Goal: Transaction & Acquisition: Purchase product/service

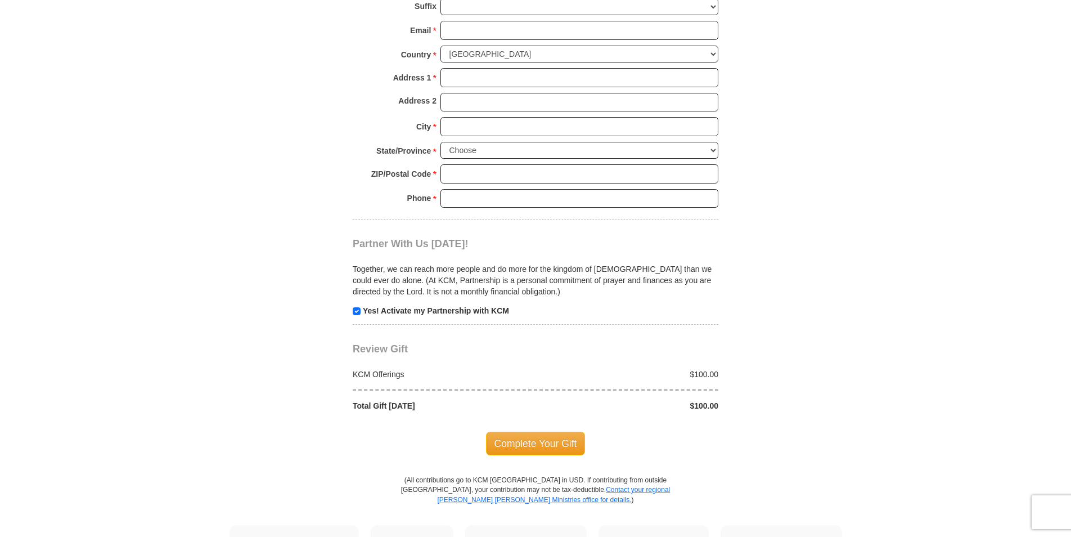
scroll to position [957, 0]
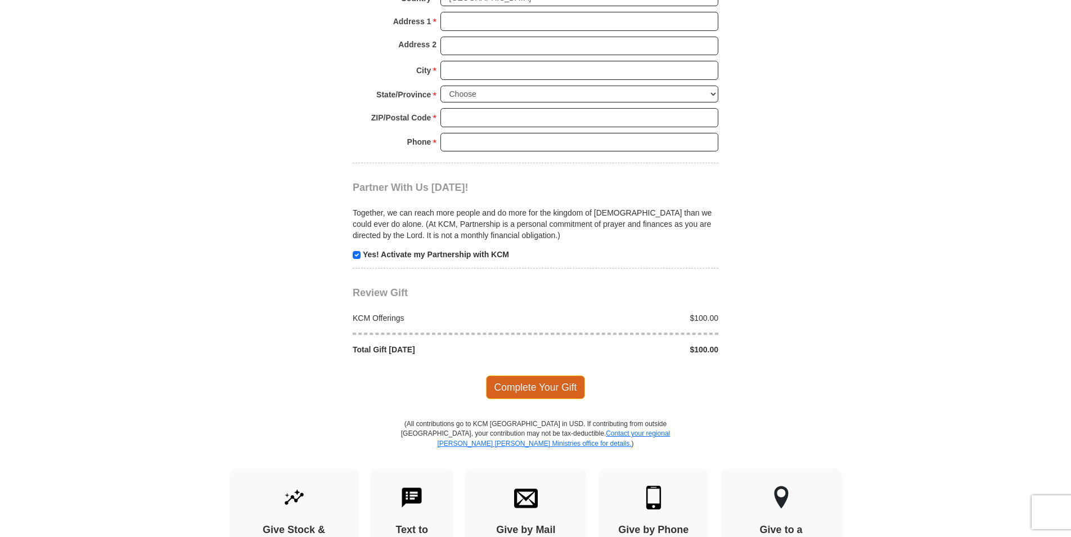
click at [541, 388] on span "Complete Your Gift" at bounding box center [536, 387] width 100 height 24
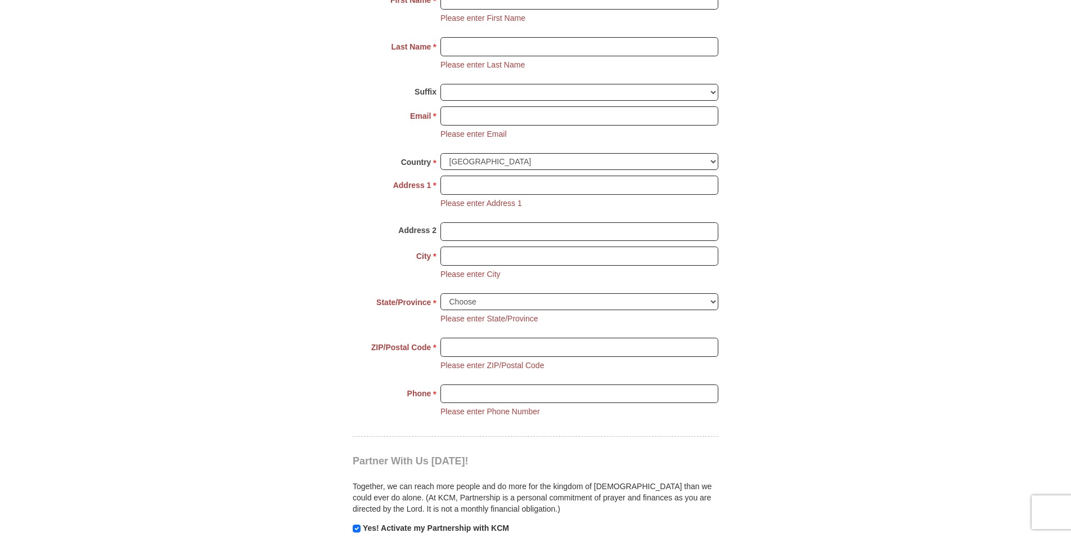
scroll to position [841, 0]
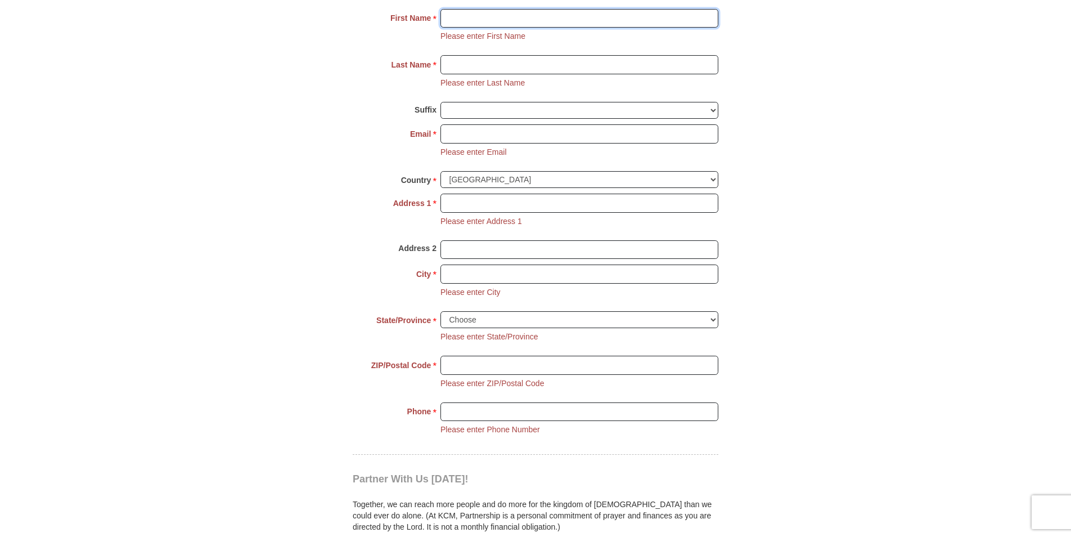
click at [493, 20] on input "First Name *" at bounding box center [580, 18] width 278 height 19
type input "[PERSON_NAME]"
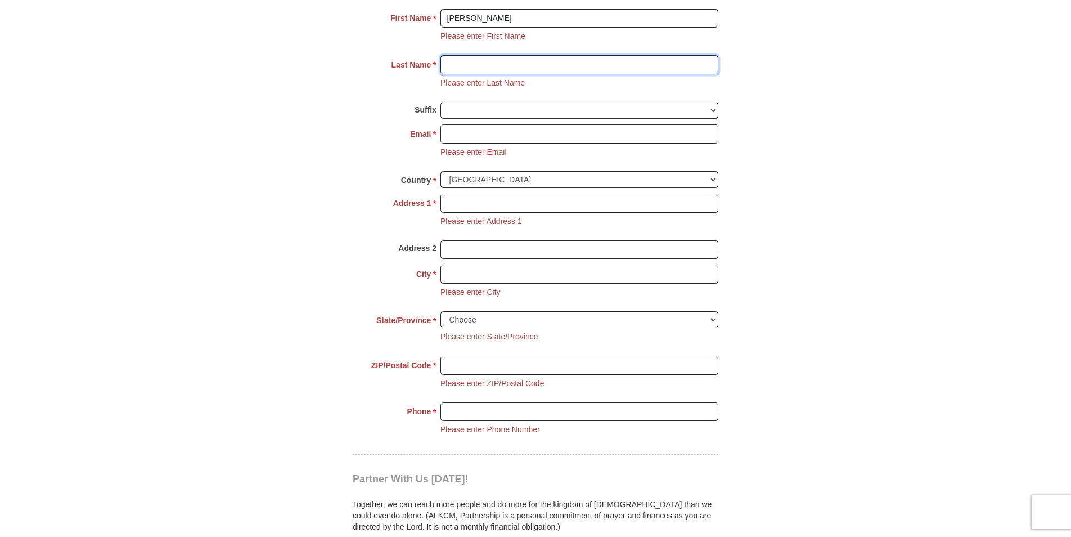
type input "[PERSON_NAME]"
type input "[EMAIL_ADDRESS][DOMAIN_NAME]"
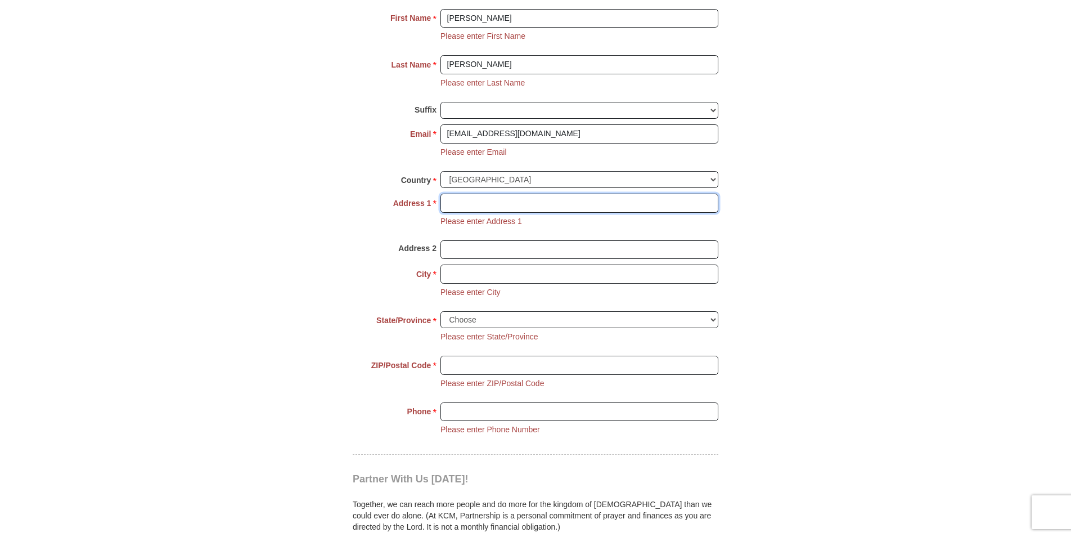
type input "1029 31srt. Ave. N."
type input "[GEOGRAPHIC_DATA]"
type input "37209"
type input "[PHONE_NUMBER]"
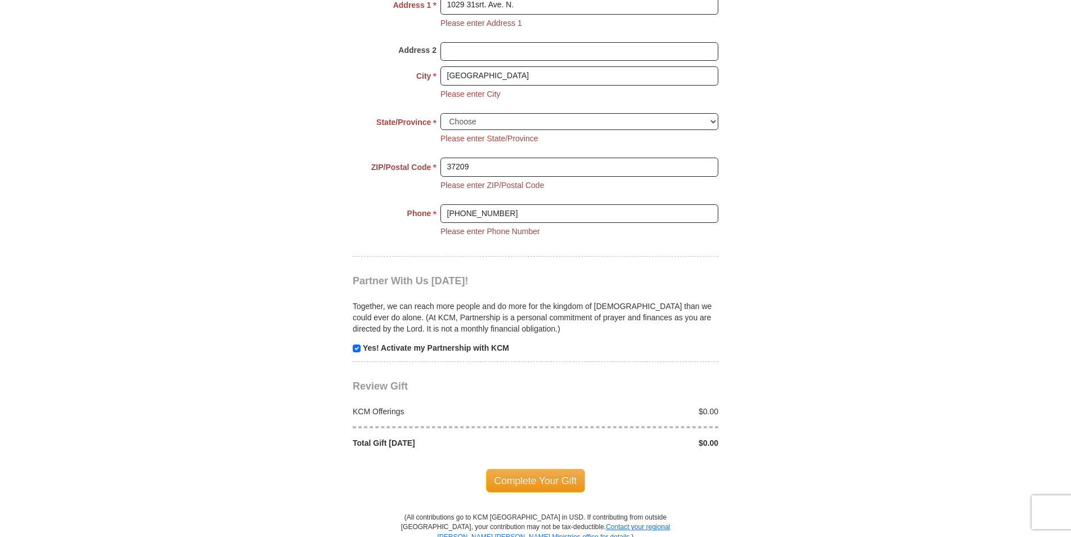
scroll to position [1066, 0]
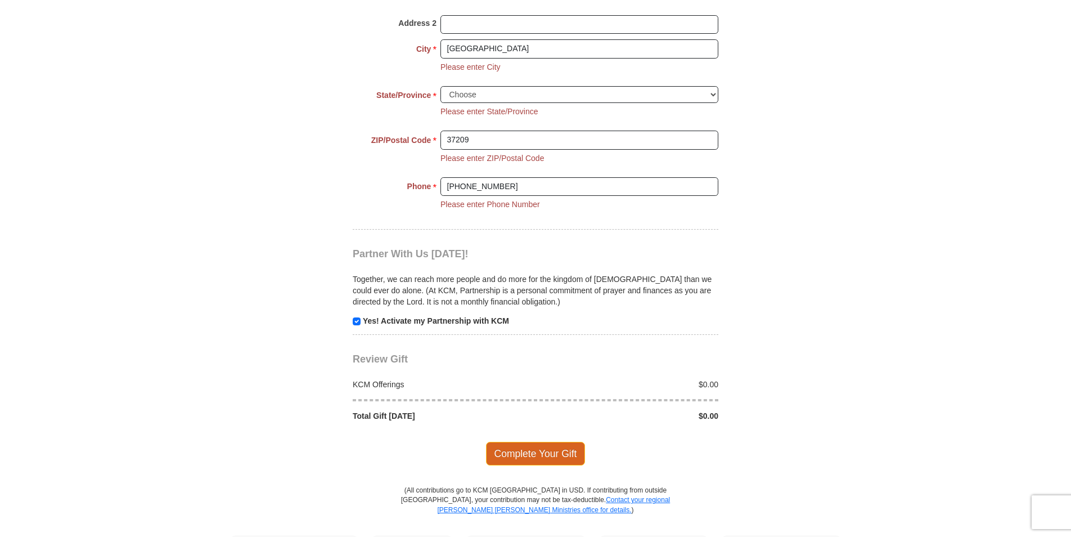
click at [541, 455] on span "Complete Your Gift" at bounding box center [536, 454] width 100 height 24
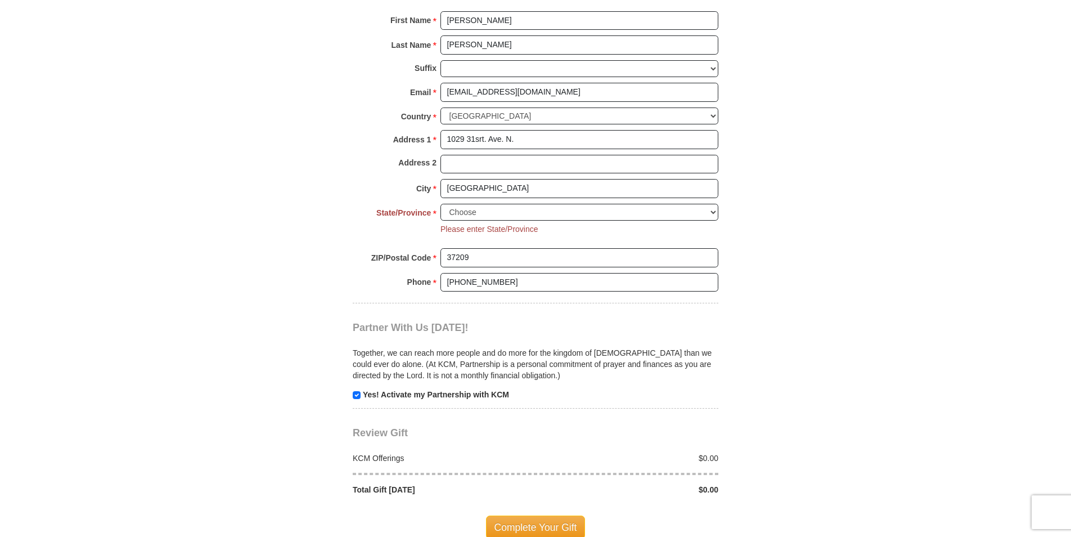
scroll to position [806, 0]
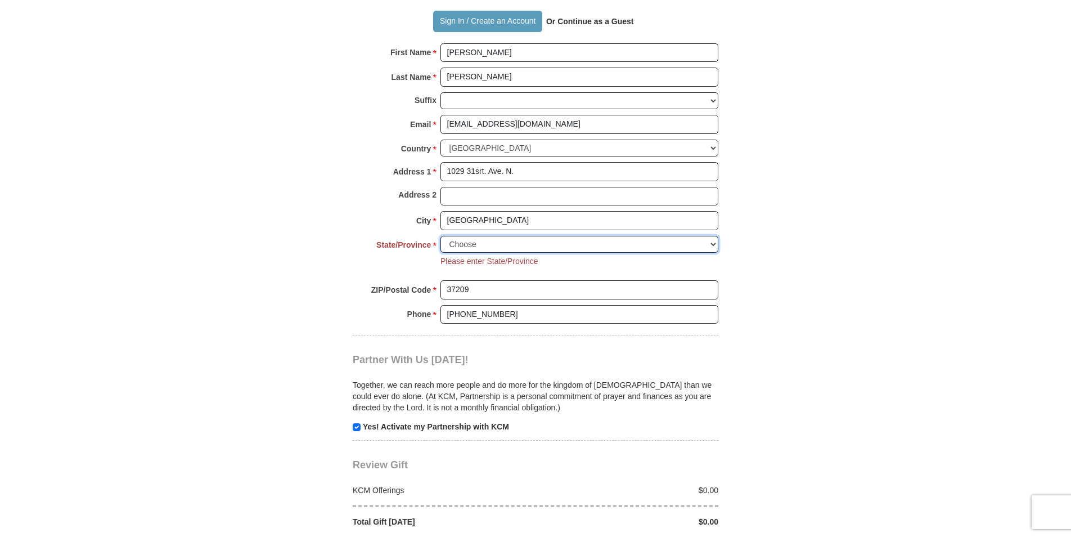
click at [463, 240] on select "Choose [US_STATE] [US_STATE] [US_STATE] [US_STATE] [US_STATE] Armed Forces Amer…" at bounding box center [580, 244] width 278 height 17
select select "TN"
click at [441, 236] on select "Choose [US_STATE] [US_STATE] [US_STATE] [US_STATE] [US_STATE] Armed Forces Amer…" at bounding box center [580, 244] width 278 height 17
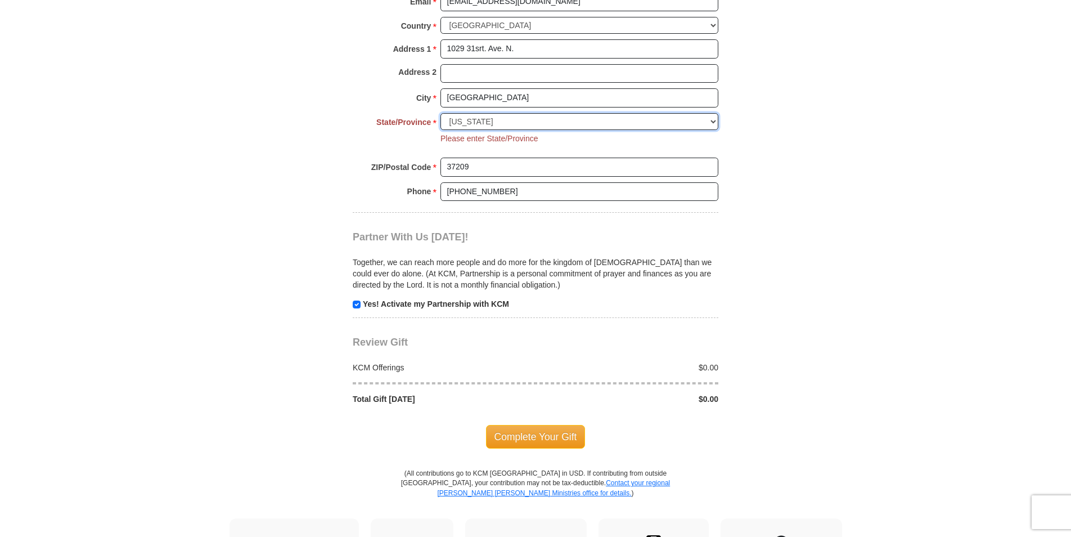
scroll to position [975, 0]
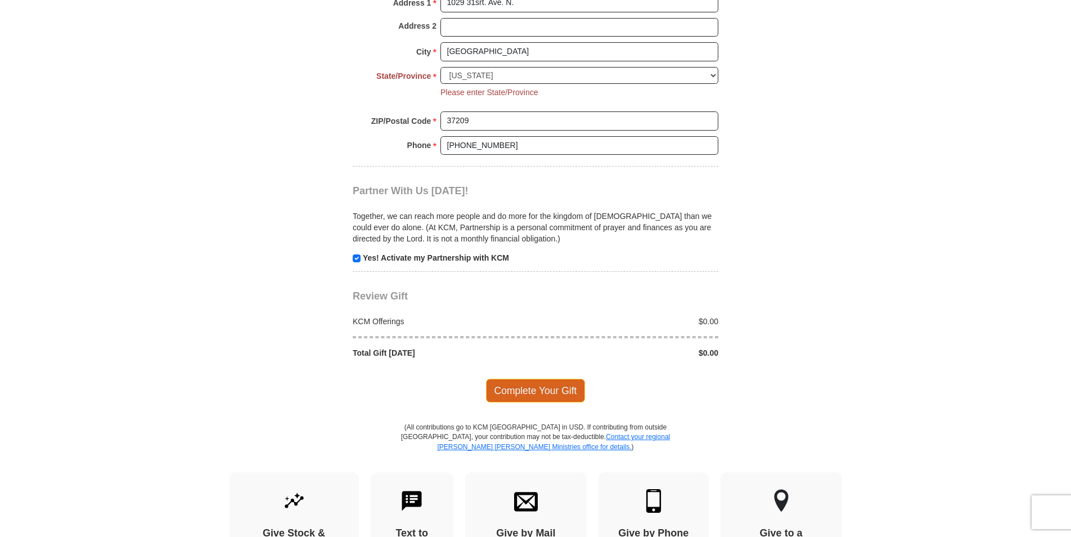
click at [541, 388] on span "Complete Your Gift" at bounding box center [536, 391] width 100 height 24
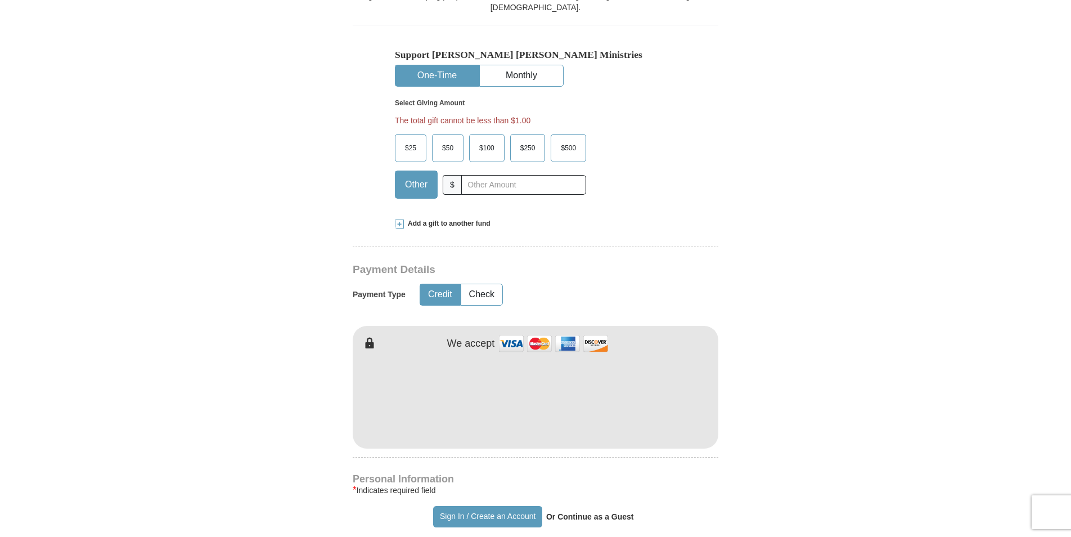
scroll to position [305, 0]
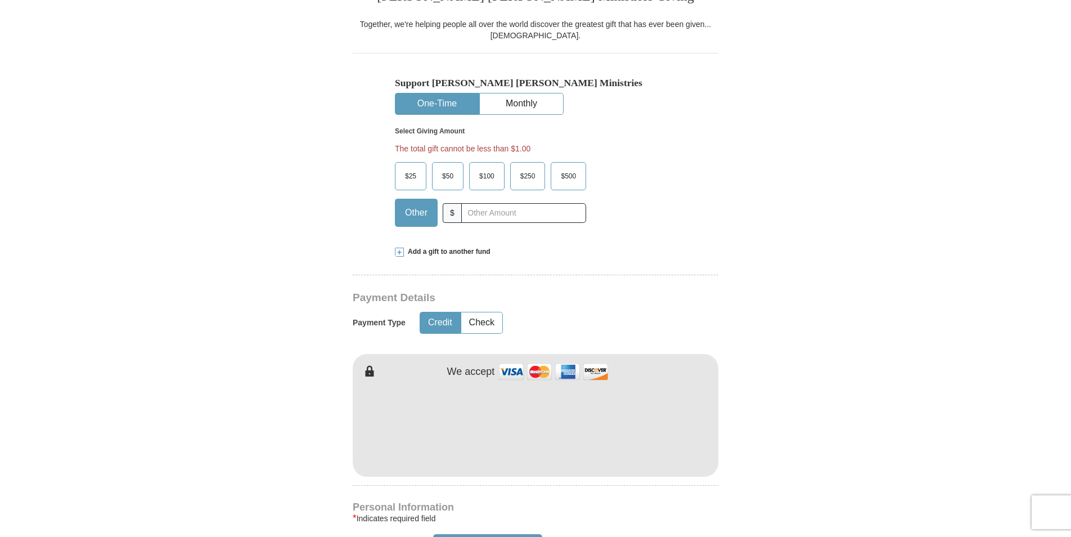
click at [493, 173] on span "$100" at bounding box center [487, 176] width 26 height 17
click at [0, 0] on input "$100" at bounding box center [0, 0] width 0 height 0
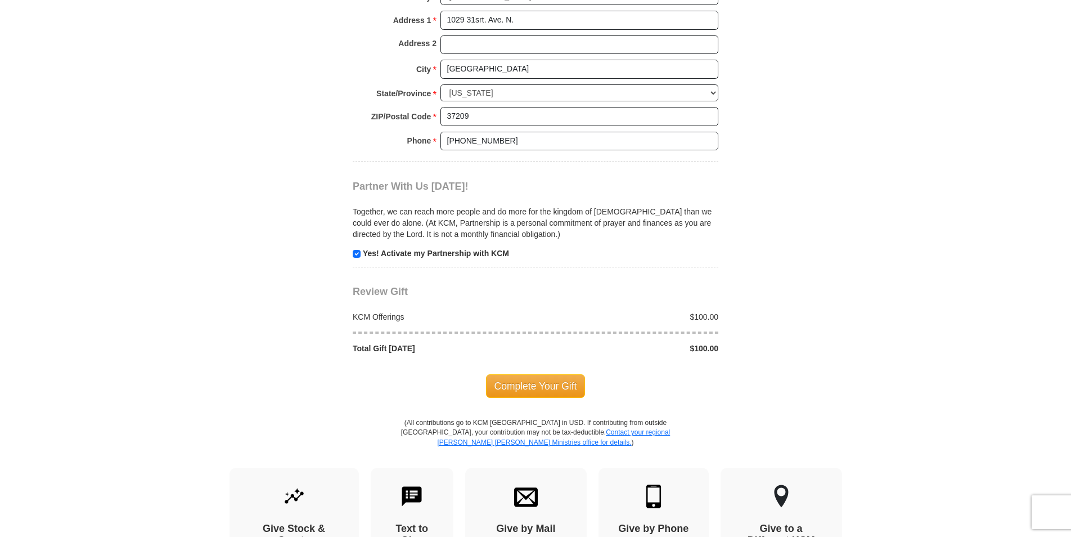
scroll to position [980, 0]
click at [537, 386] on span "Complete Your Gift" at bounding box center [536, 386] width 100 height 24
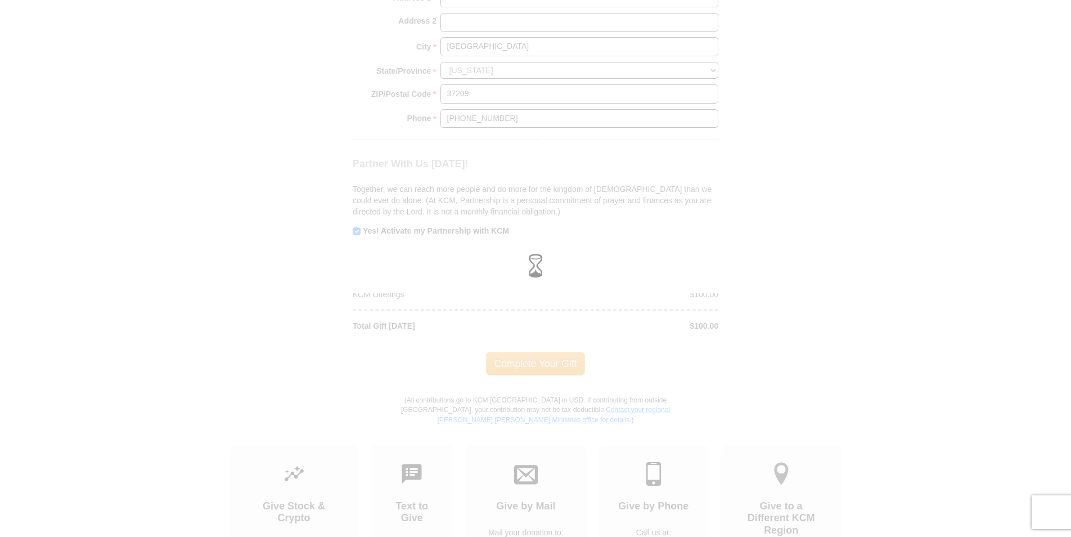
scroll to position [958, 0]
